Goal: Task Accomplishment & Management: Use online tool/utility

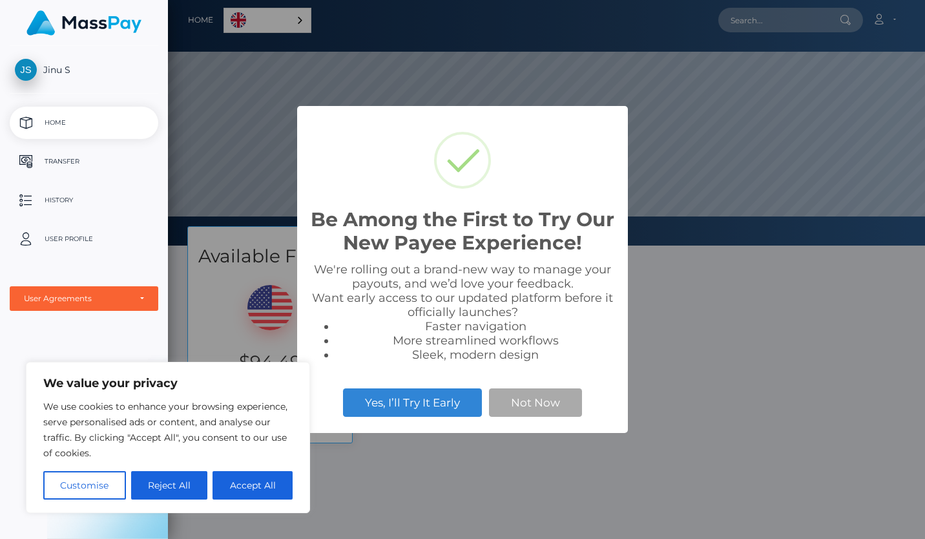
scroll to position [245, 757]
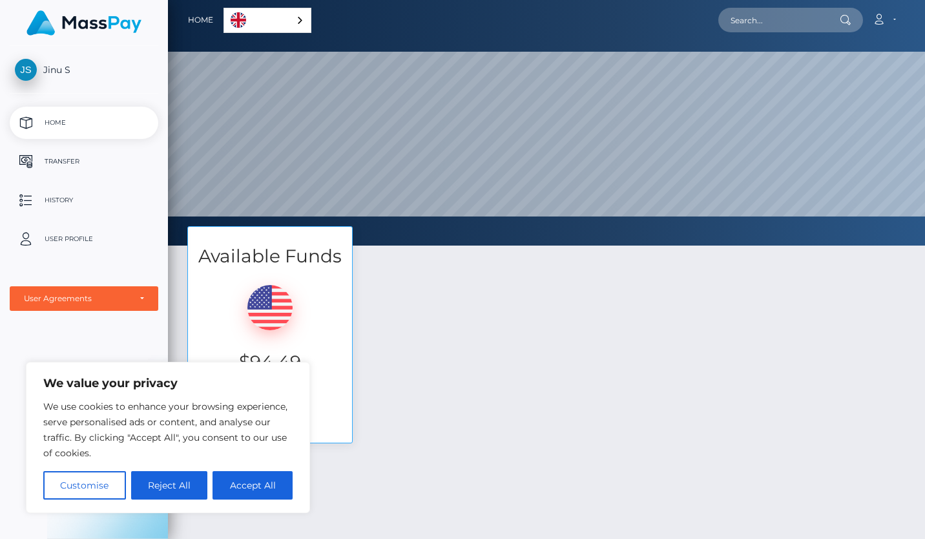
click at [446, 450] on div "Available Funds $94.49 USD Balance Transfer" at bounding box center [547, 341] width 738 height 230
click at [229, 483] on button "Accept All" at bounding box center [253, 485] width 80 height 28
checkbox input "true"
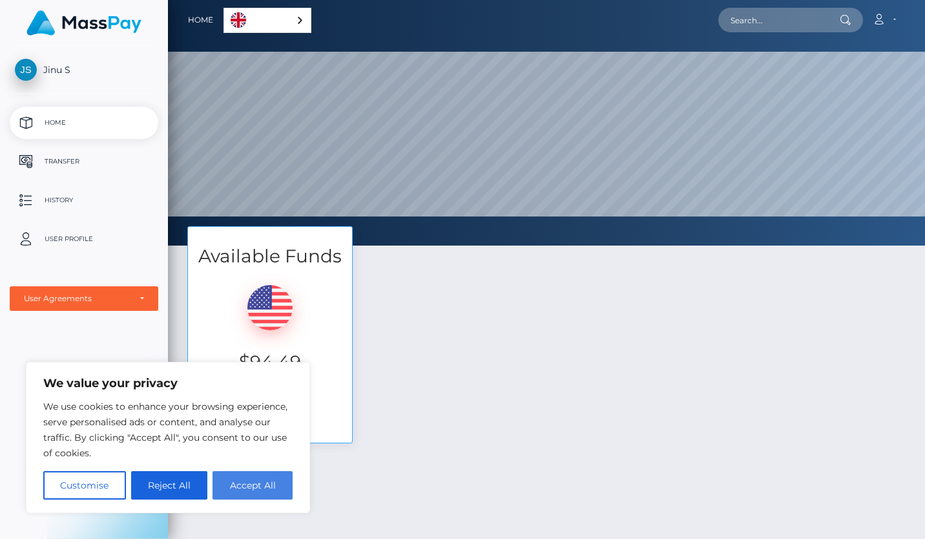
checkbox input "true"
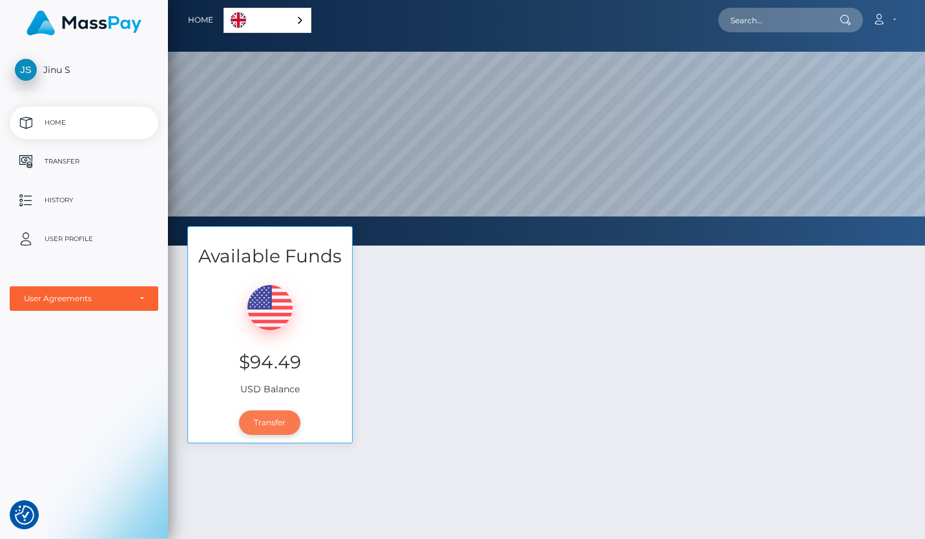
click at [270, 421] on link "Transfer" at bounding box center [269, 422] width 61 height 25
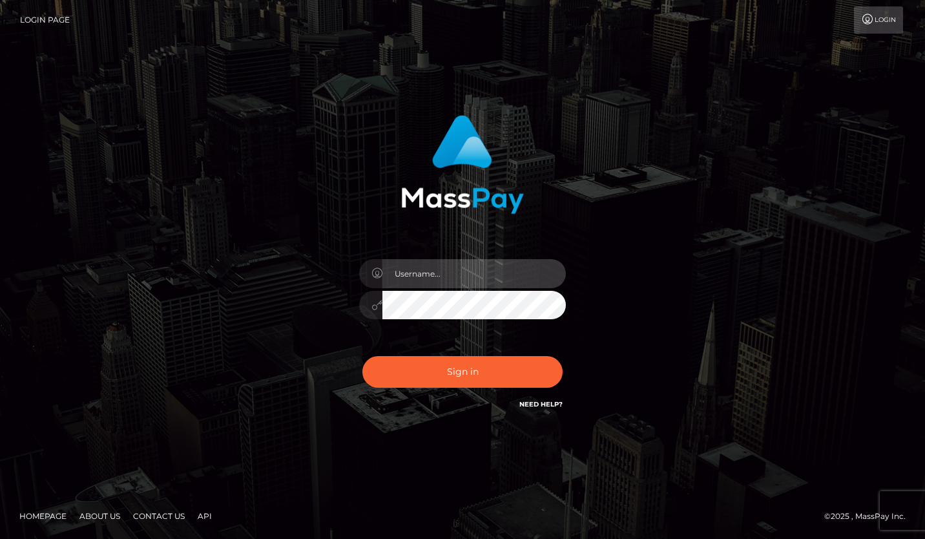
click at [441, 267] on input "text" at bounding box center [473, 273] width 183 height 29
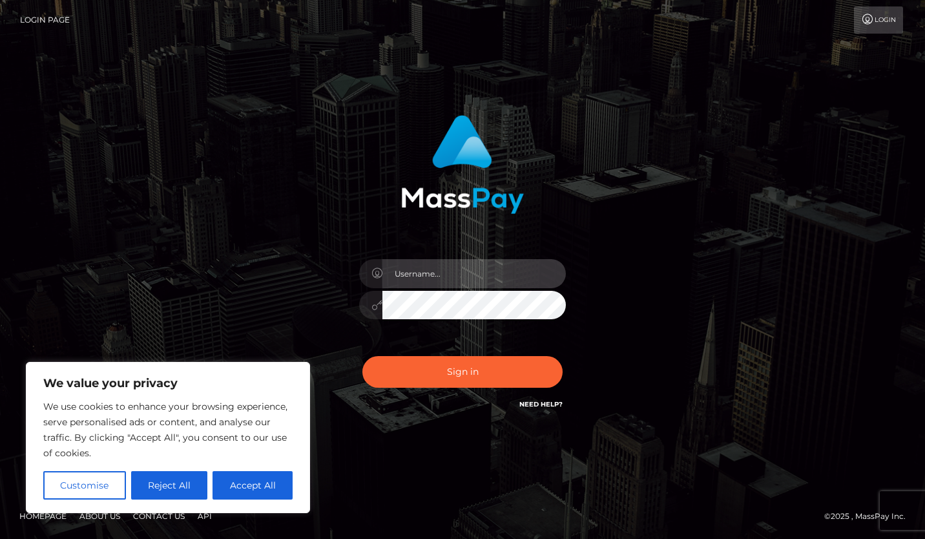
type input "1997-10-31"
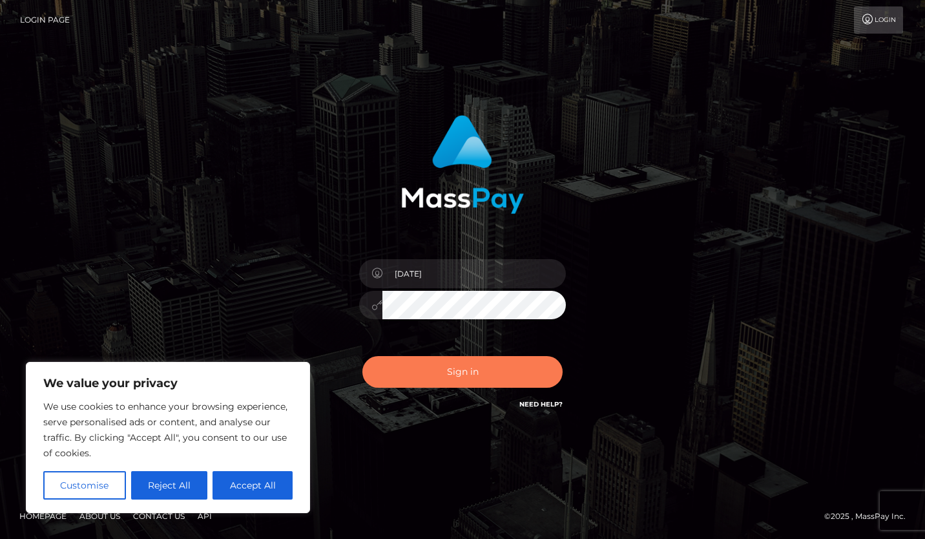
click at [456, 367] on button "Sign in" at bounding box center [462, 372] width 200 height 32
